Goal: Obtain resource: Obtain resource

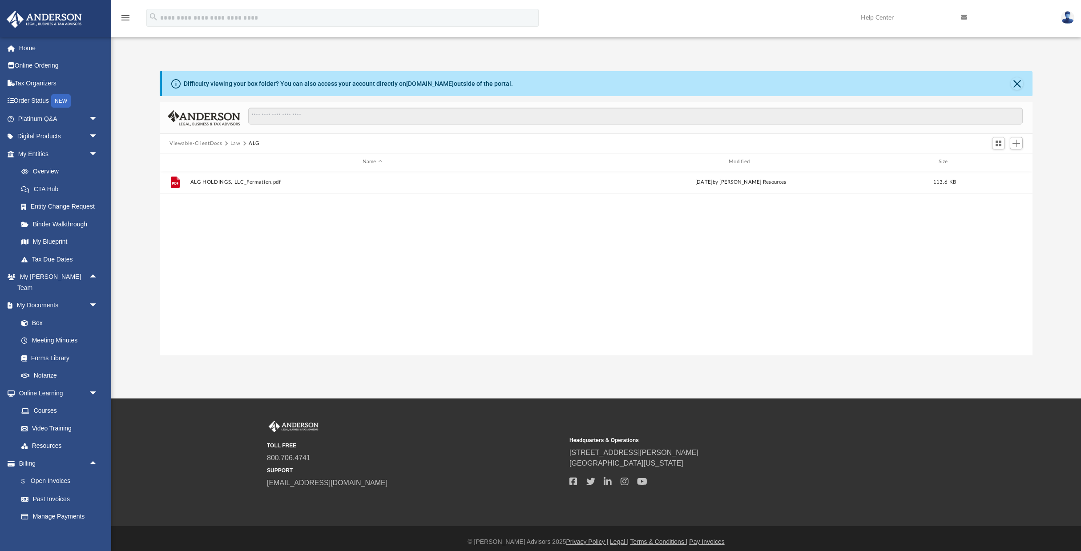
scroll to position [202, 873]
click at [214, 145] on button "Viewable-ClientDocs" at bounding box center [195, 144] width 52 height 8
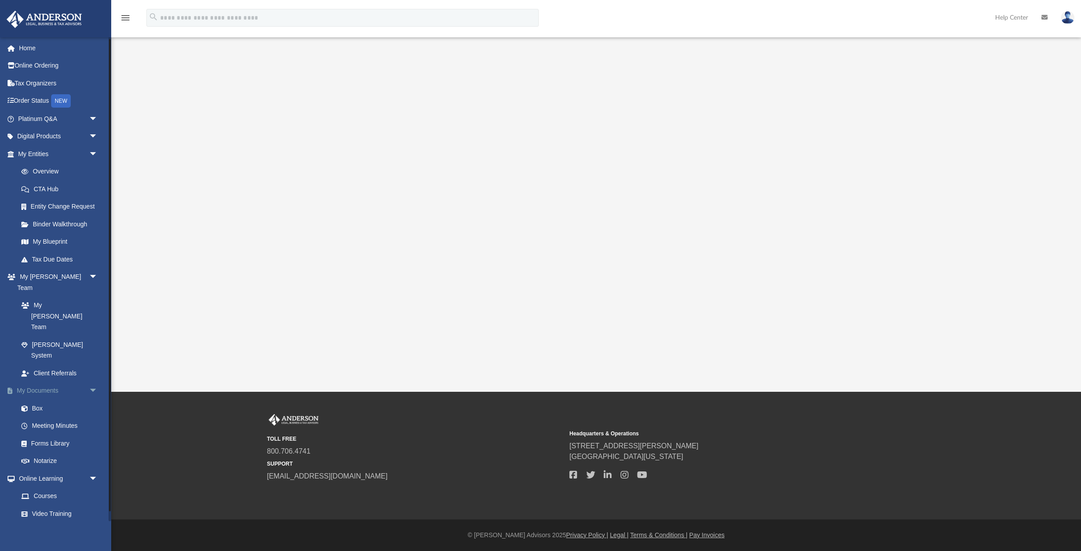
scroll to position [4, 0]
click at [41, 396] on link "Box" at bounding box center [61, 405] width 99 height 18
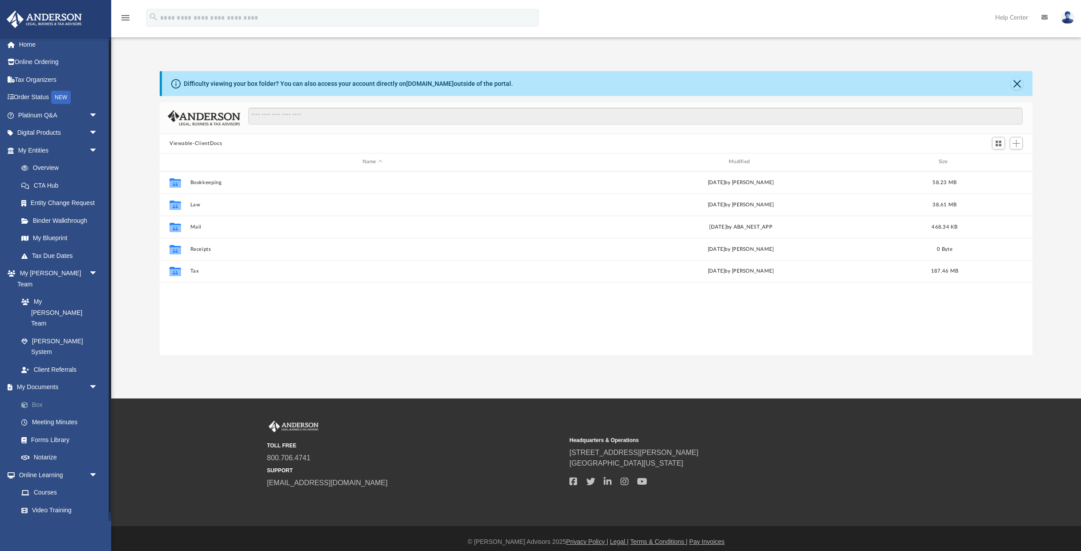
scroll to position [202, 873]
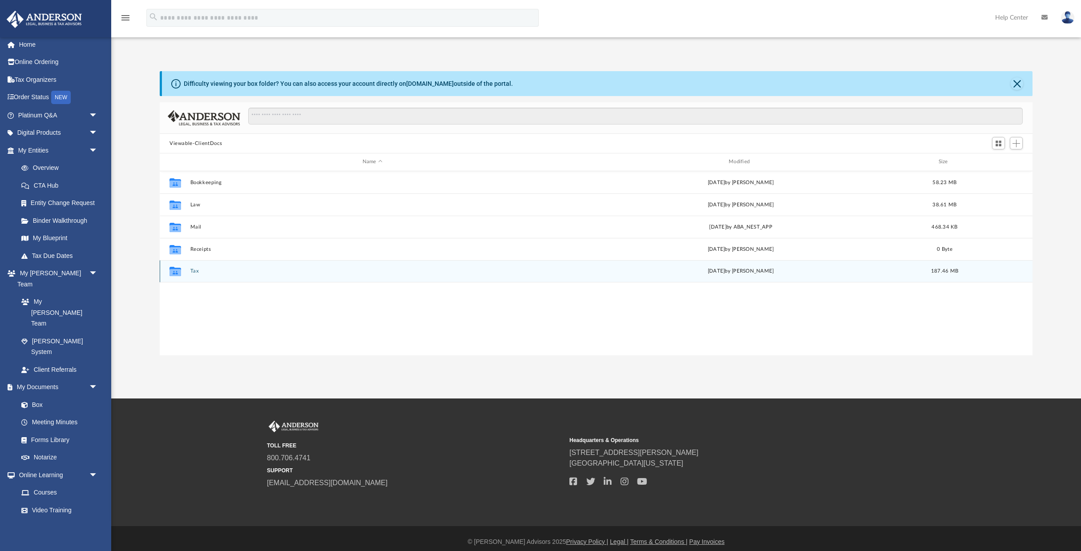
click at [195, 270] on button "Tax" at bounding box center [372, 271] width 364 height 6
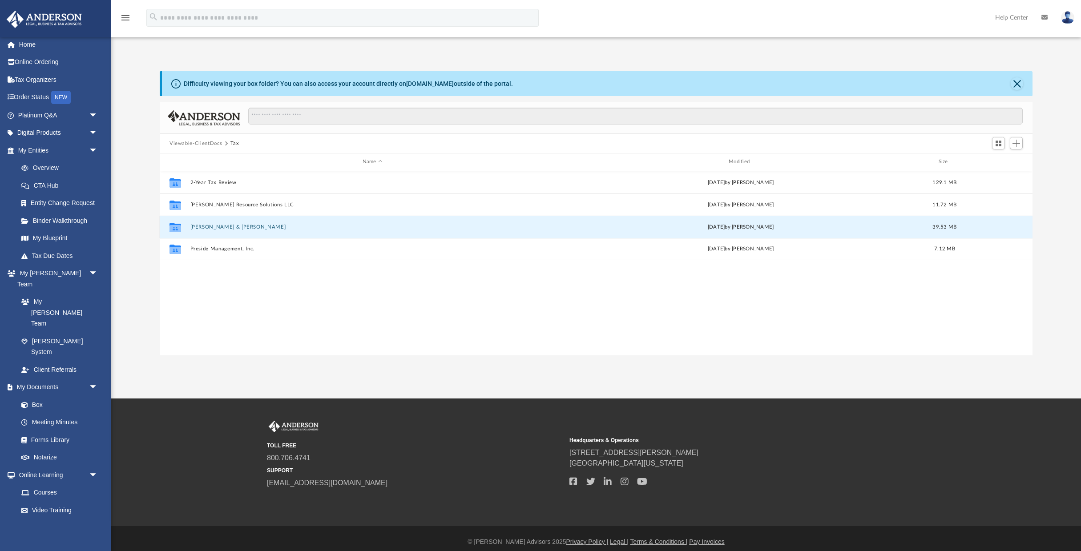
click at [239, 225] on button "[PERSON_NAME] & [PERSON_NAME]" at bounding box center [372, 227] width 364 height 6
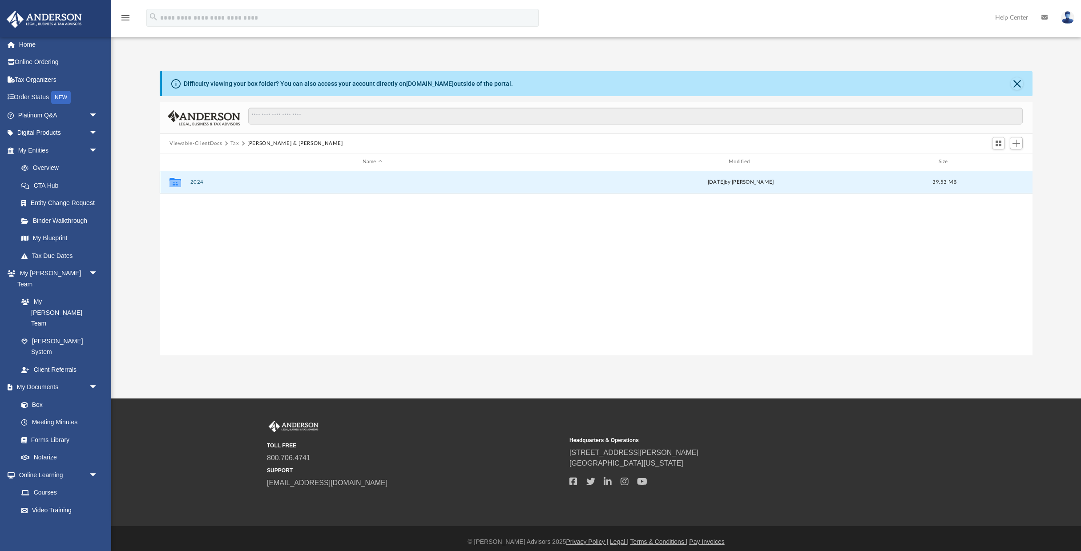
click at [194, 180] on button "2024" at bounding box center [372, 182] width 364 height 6
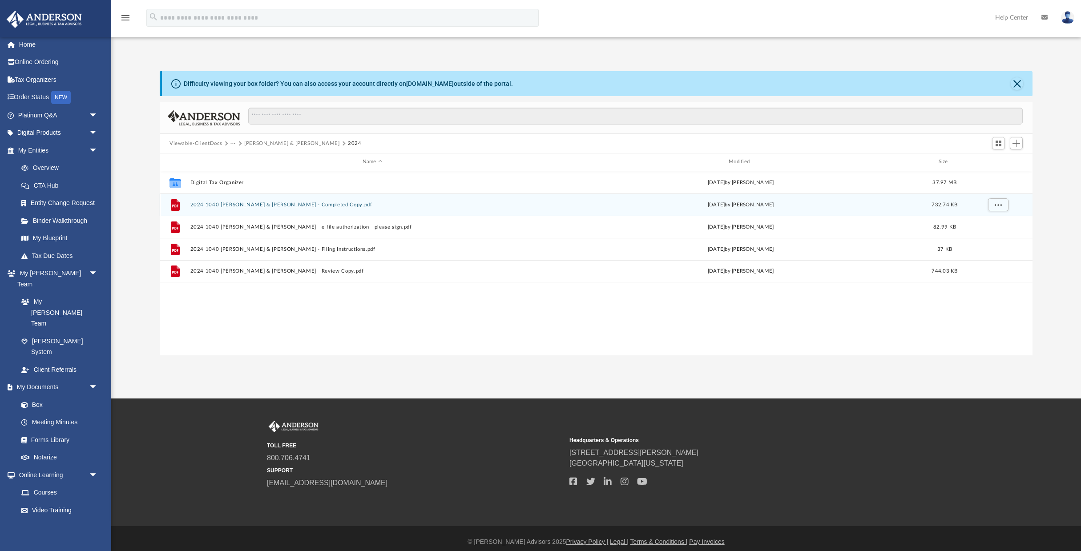
click at [243, 206] on button "2024 1040 [PERSON_NAME] & [PERSON_NAME] - Completed Copy.pdf" at bounding box center [372, 205] width 364 height 6
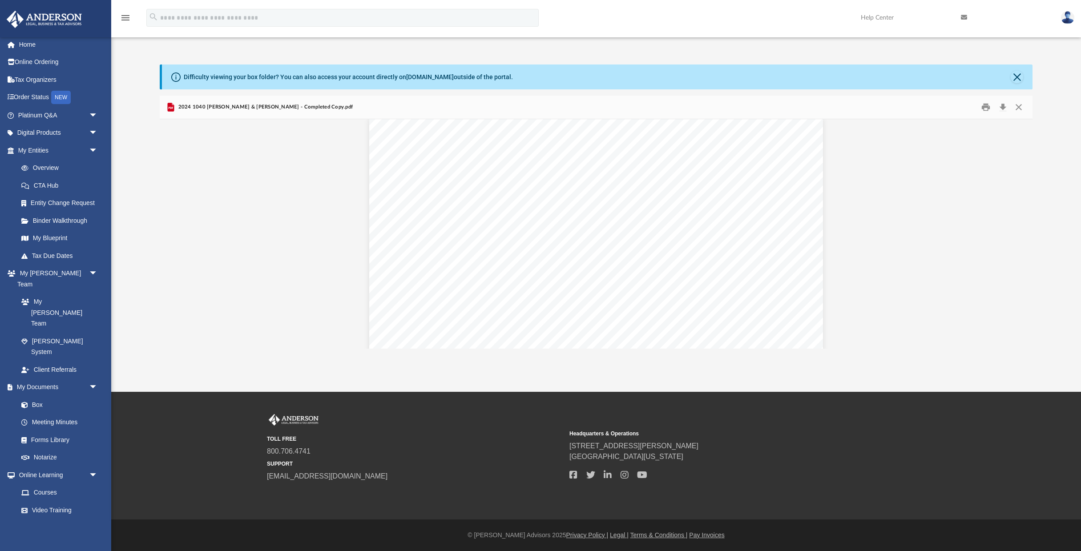
scroll to position [5905, 0]
